Goal: Download file/media

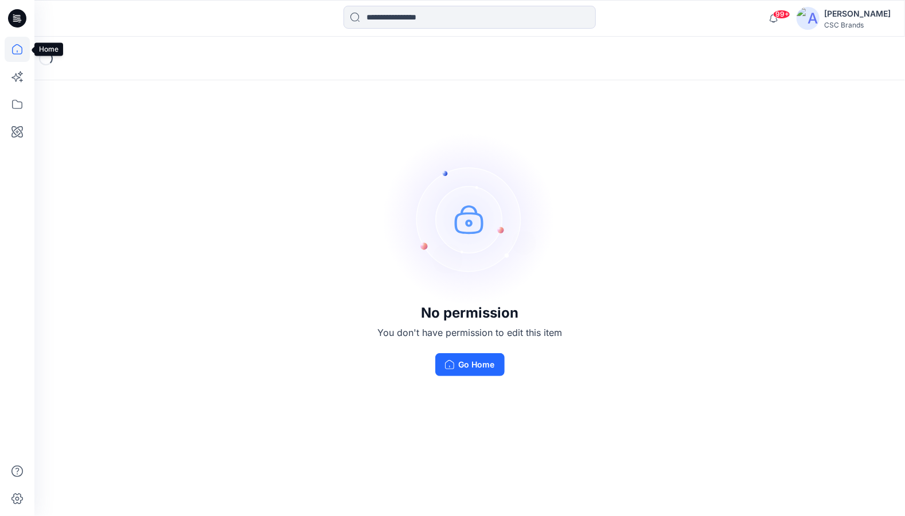
click at [18, 51] on icon at bounding box center [17, 49] width 25 height 25
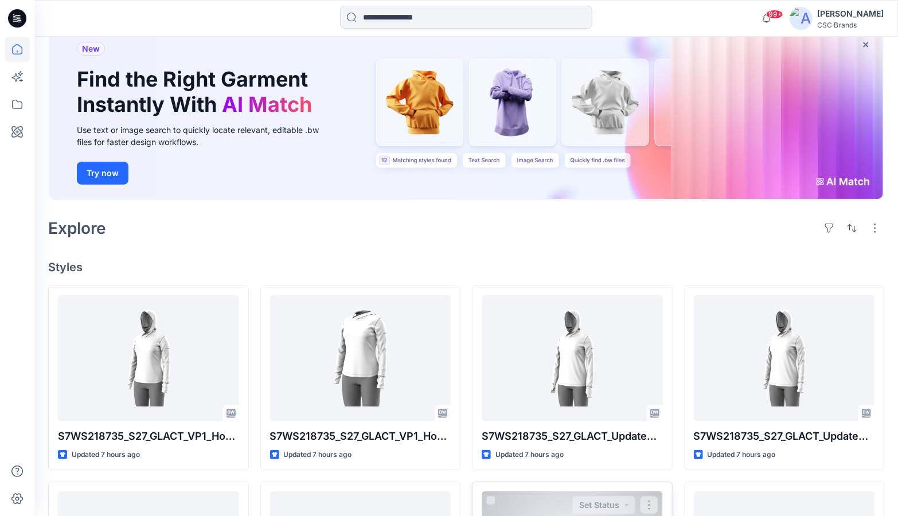
scroll to position [401, 0]
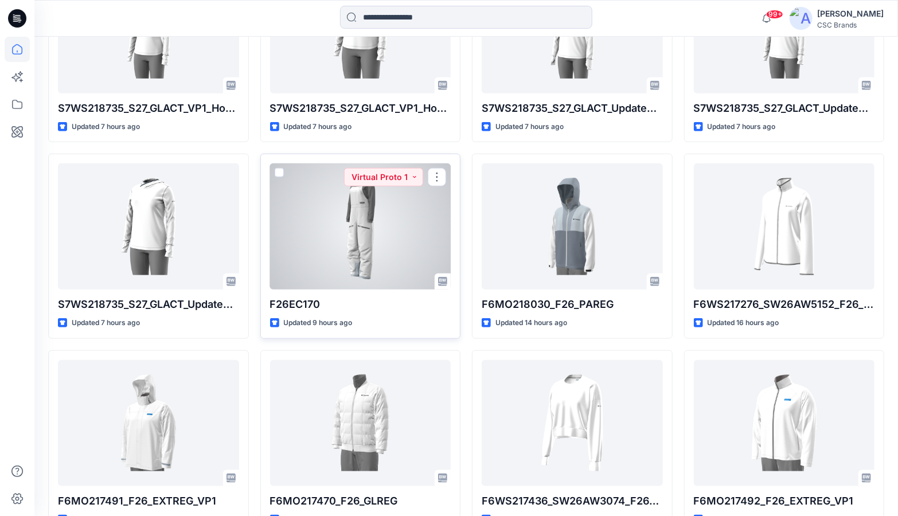
click at [362, 235] on div at bounding box center [360, 226] width 181 height 126
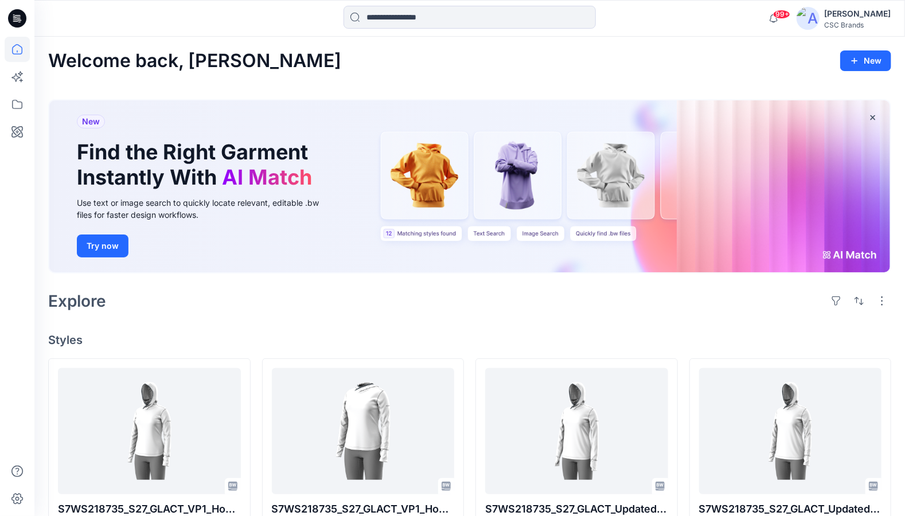
click at [362, 235] on div "Welcome back, [PERSON_NAME] New New Find the Right Garment Instantly With AI Ma…" at bounding box center [469, 514] width 870 height 954
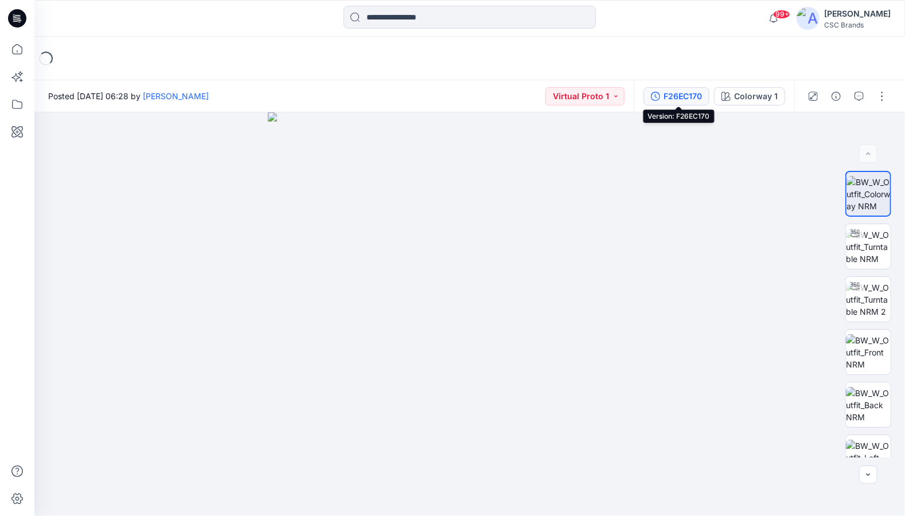
click at [680, 92] on div "F26EC170" at bounding box center [682, 96] width 38 height 13
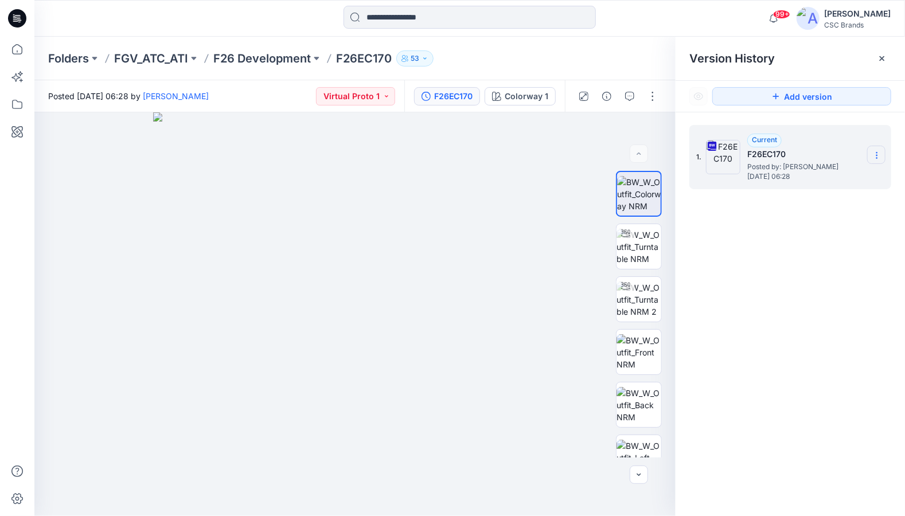
click at [883, 153] on section at bounding box center [876, 155] width 18 height 18
click at [807, 178] on span "Download Source BW File" at bounding box center [819, 178] width 96 height 14
click at [880, 157] on icon at bounding box center [876, 155] width 9 height 9
click at [798, 178] on span "Download Source BW File" at bounding box center [819, 178] width 96 height 14
